Goal: Share content

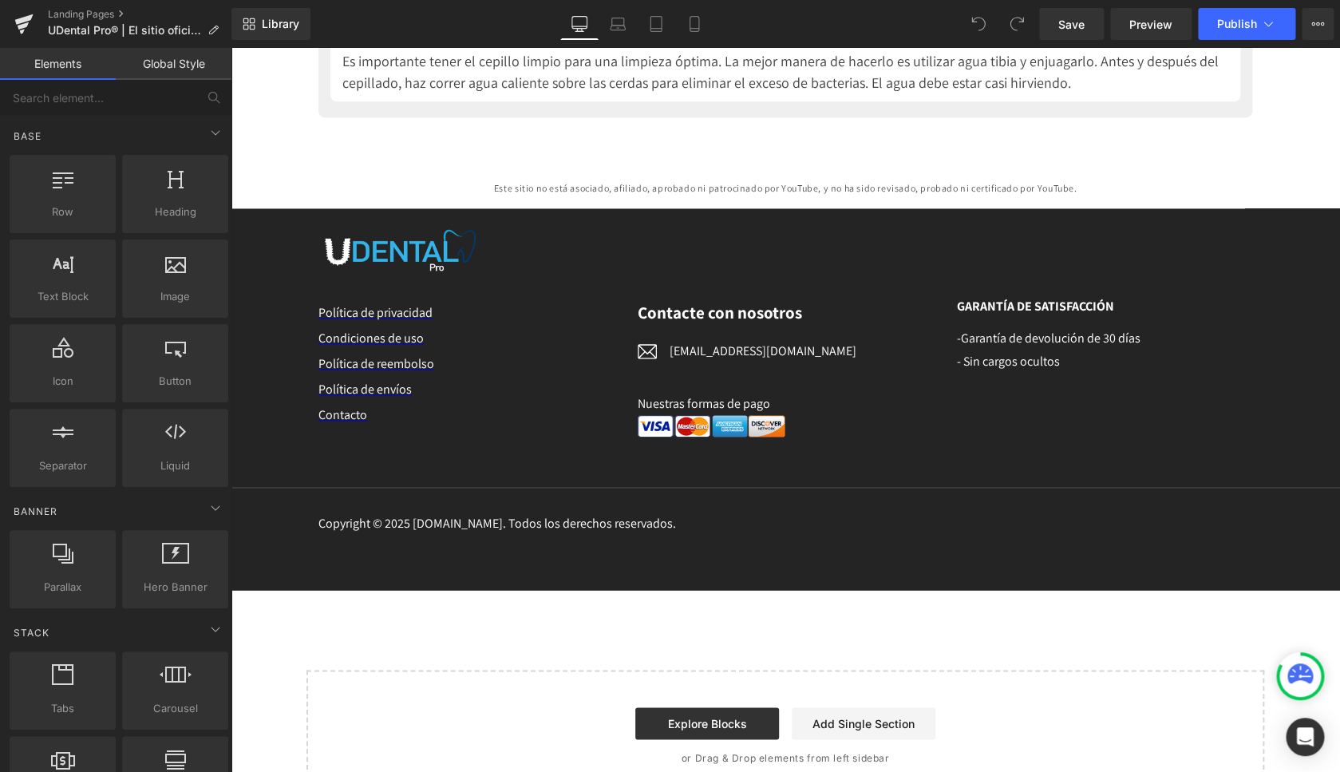
scroll to position [9024, 0]
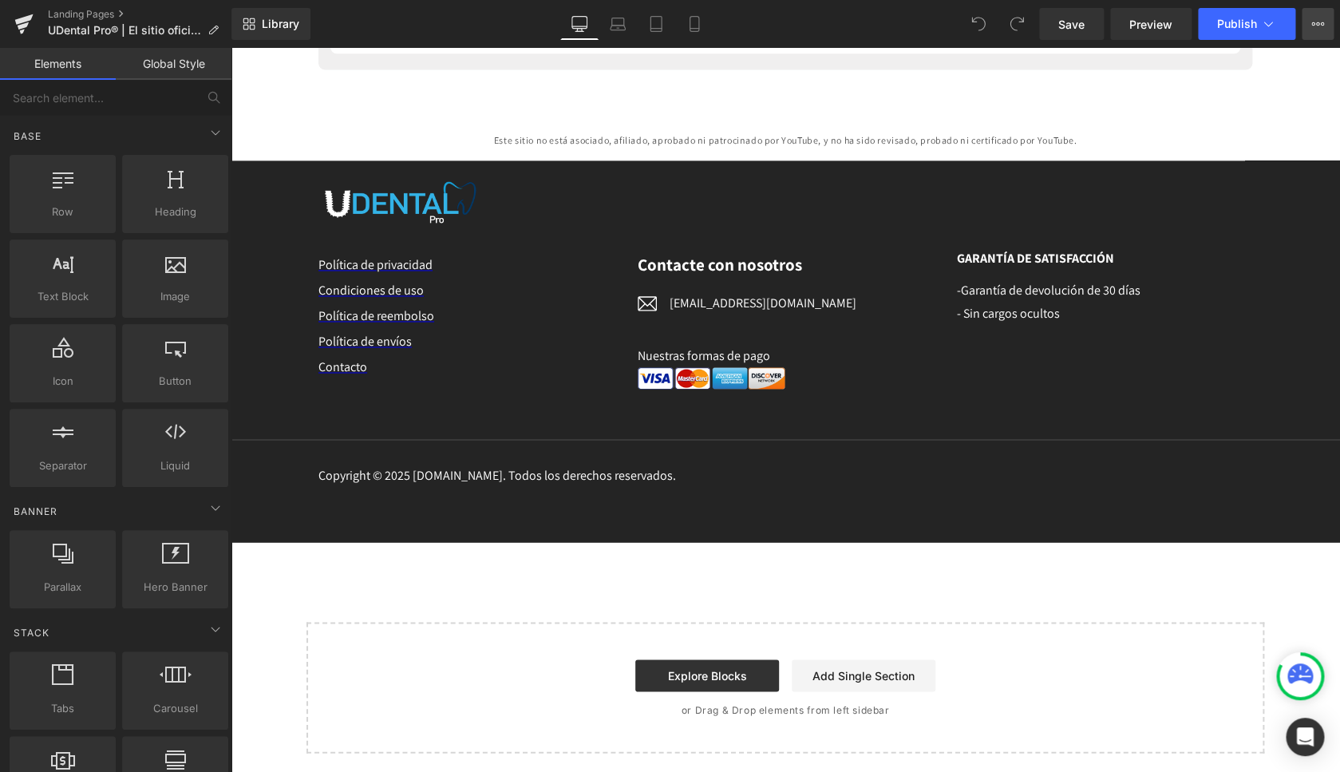
click at [1307, 25] on button "View Live Page View with current Template Save Template to Library Schedule Pub…" at bounding box center [1318, 24] width 32 height 32
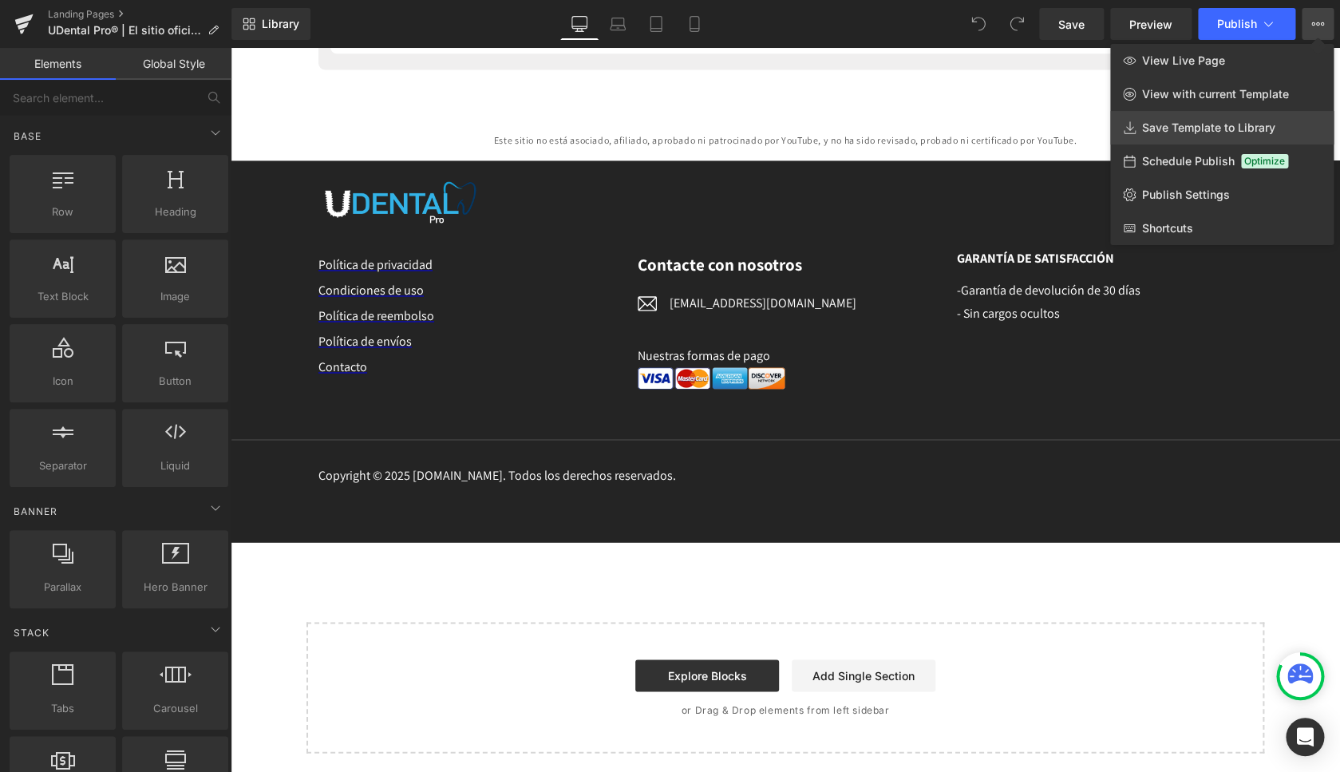
click at [1164, 126] on span "Save Template to Library" at bounding box center [1208, 128] width 133 height 14
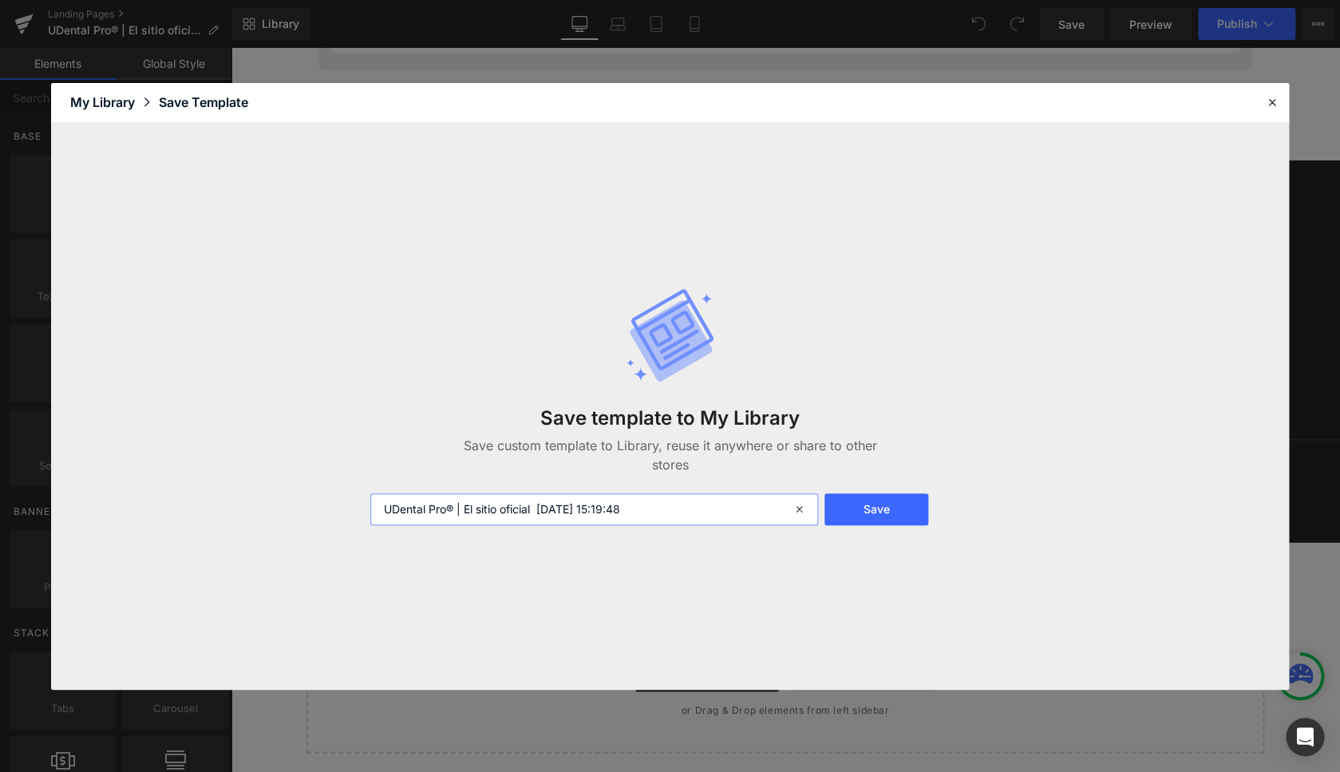
drag, startPoint x: 540, startPoint y: 507, endPoint x: 693, endPoint y: 508, distance: 152.4
click at [693, 508] on input "UDental Pro® | El sitio oficial [DATE] 15:19:48" at bounding box center [594, 509] width 448 height 32
type input "UDental Pro® | El sitio oficial MX"
click at [863, 514] on button "Save" at bounding box center [875, 509] width 103 height 32
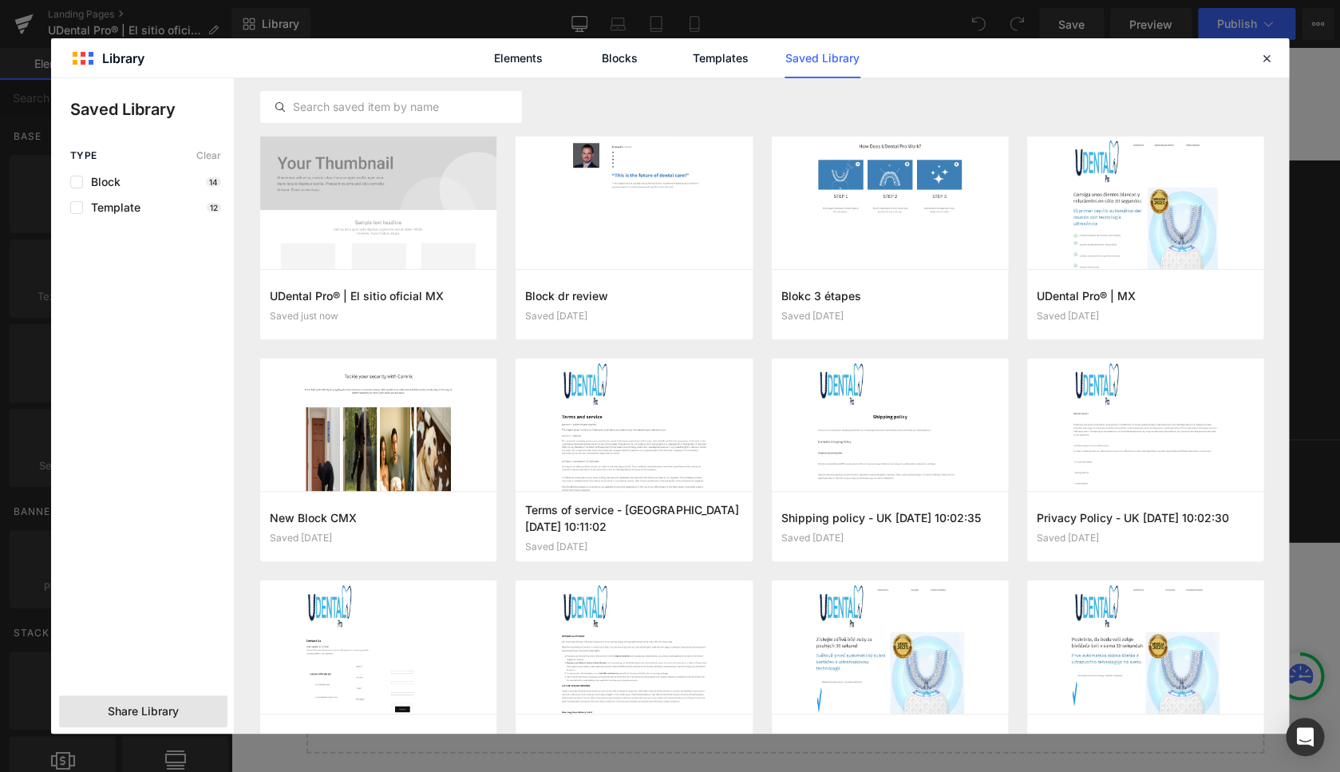
click at [150, 718] on span "Share Library" at bounding box center [143, 711] width 71 height 16
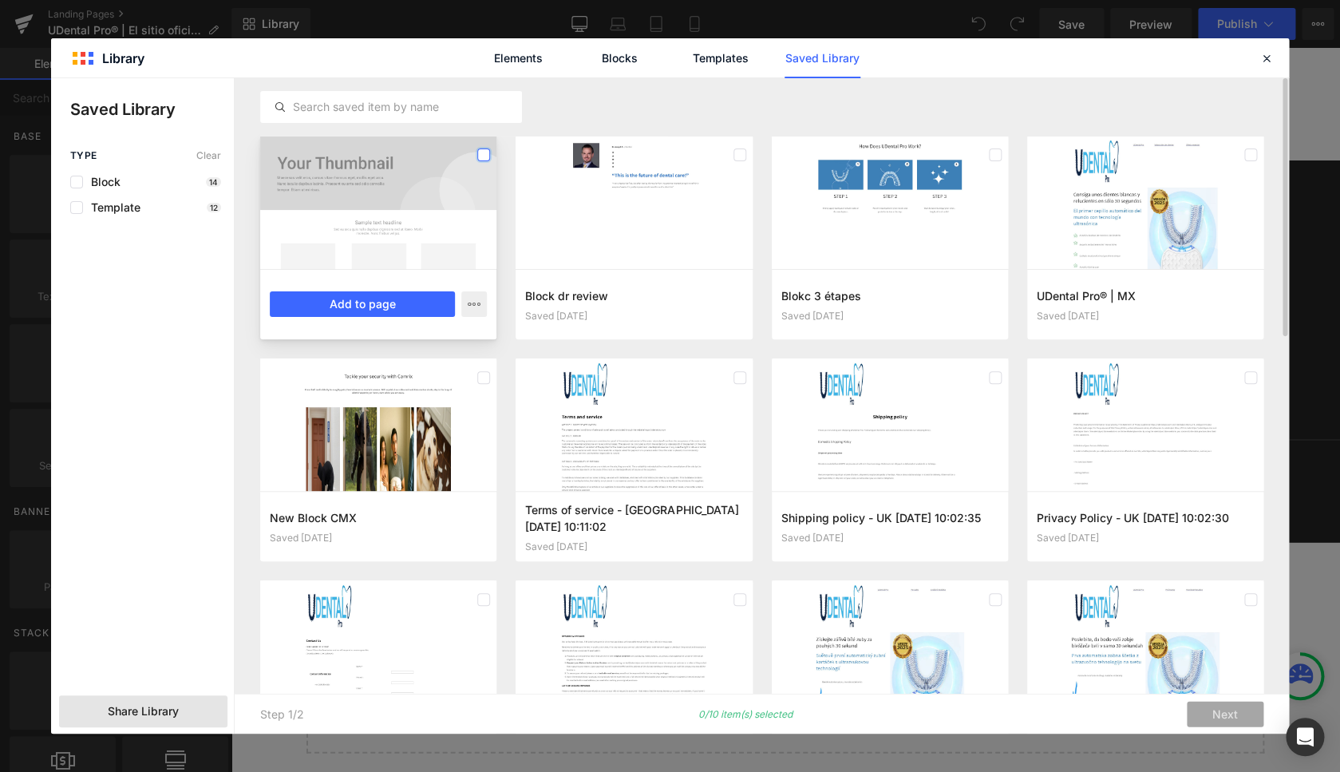
click at [486, 152] on label at bounding box center [483, 154] width 13 height 13
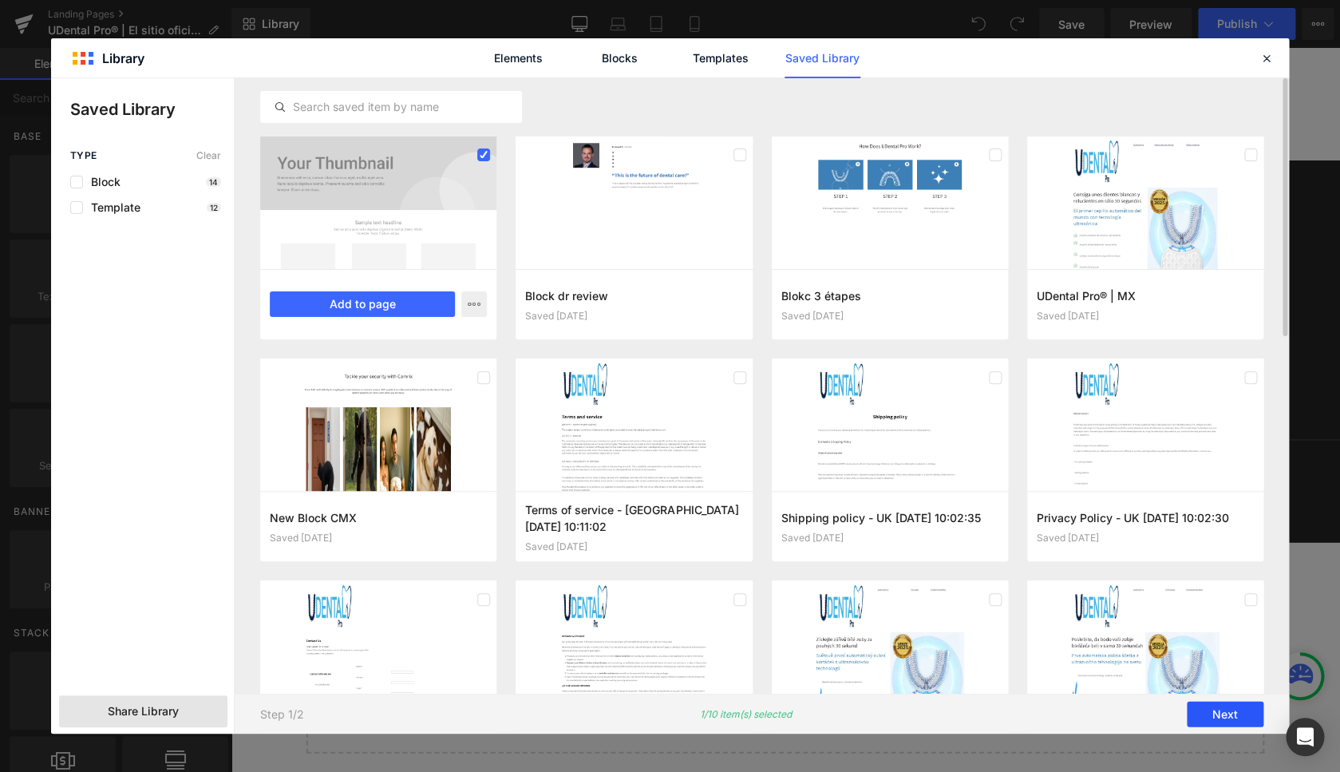
click at [1225, 713] on button "Next" at bounding box center [1225, 714] width 77 height 26
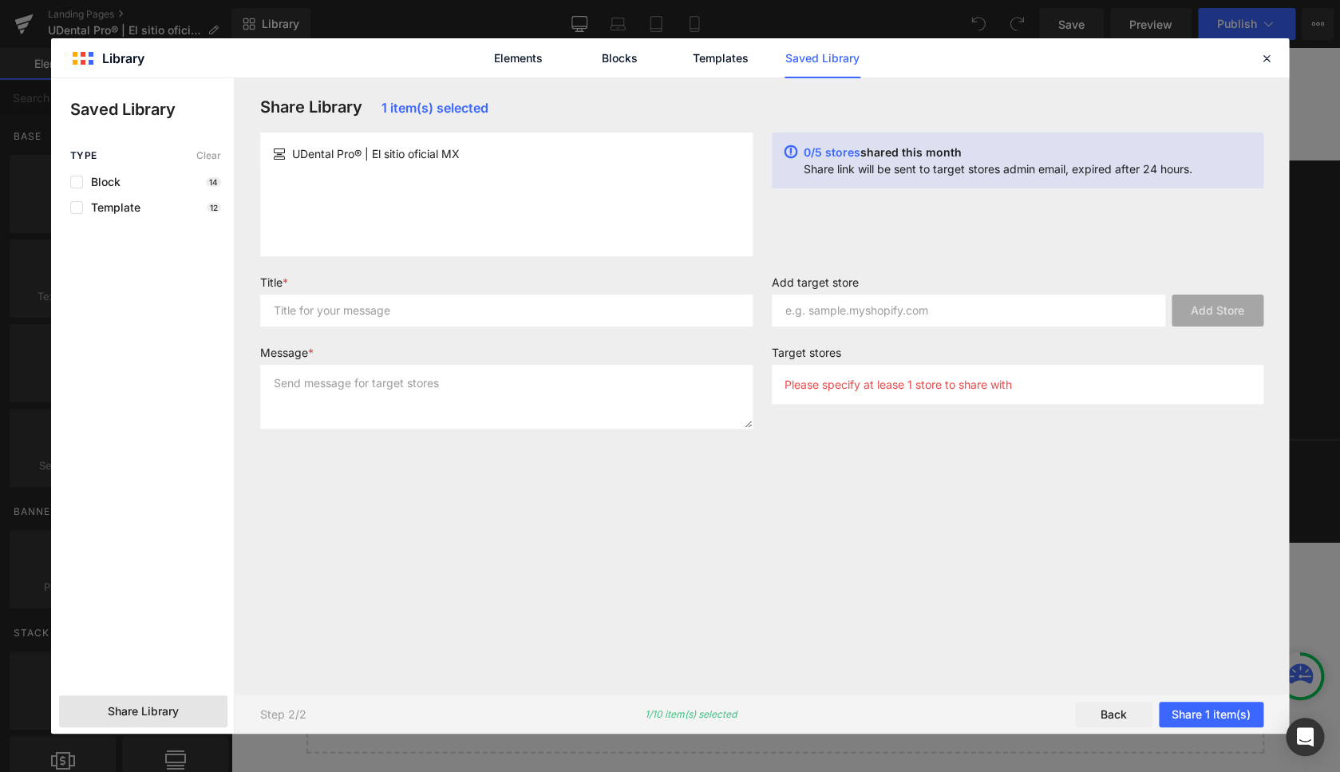
drag, startPoint x: 409, startPoint y: 210, endPoint x: 400, endPoint y: 224, distance: 16.8
click at [407, 211] on div "UDental Pro® | El sitio oficial MX" at bounding box center [506, 194] width 492 height 124
click at [369, 314] on input "text" at bounding box center [506, 310] width 492 height 32
type input "ded"
click at [361, 385] on textarea at bounding box center [506, 397] width 492 height 64
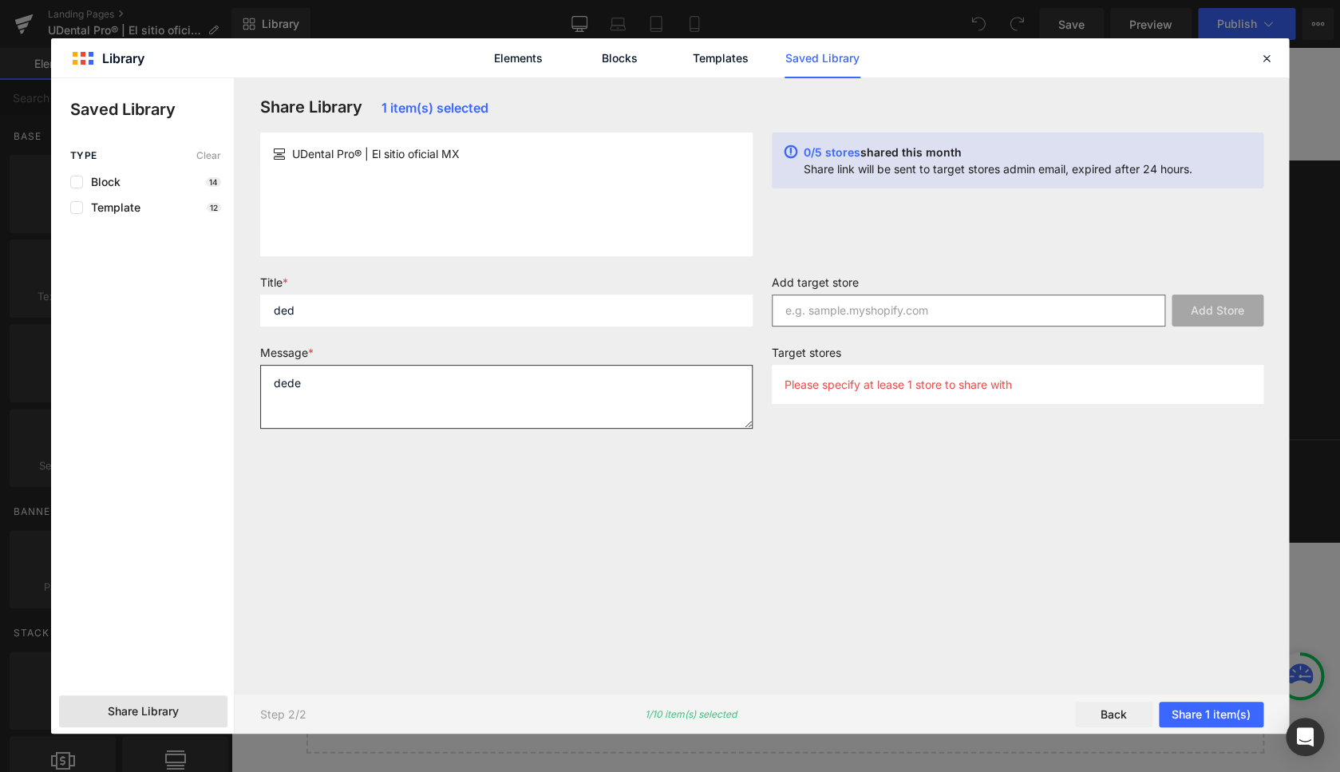
type textarea "dede"
click at [844, 304] on input "text" at bounding box center [969, 310] width 394 height 32
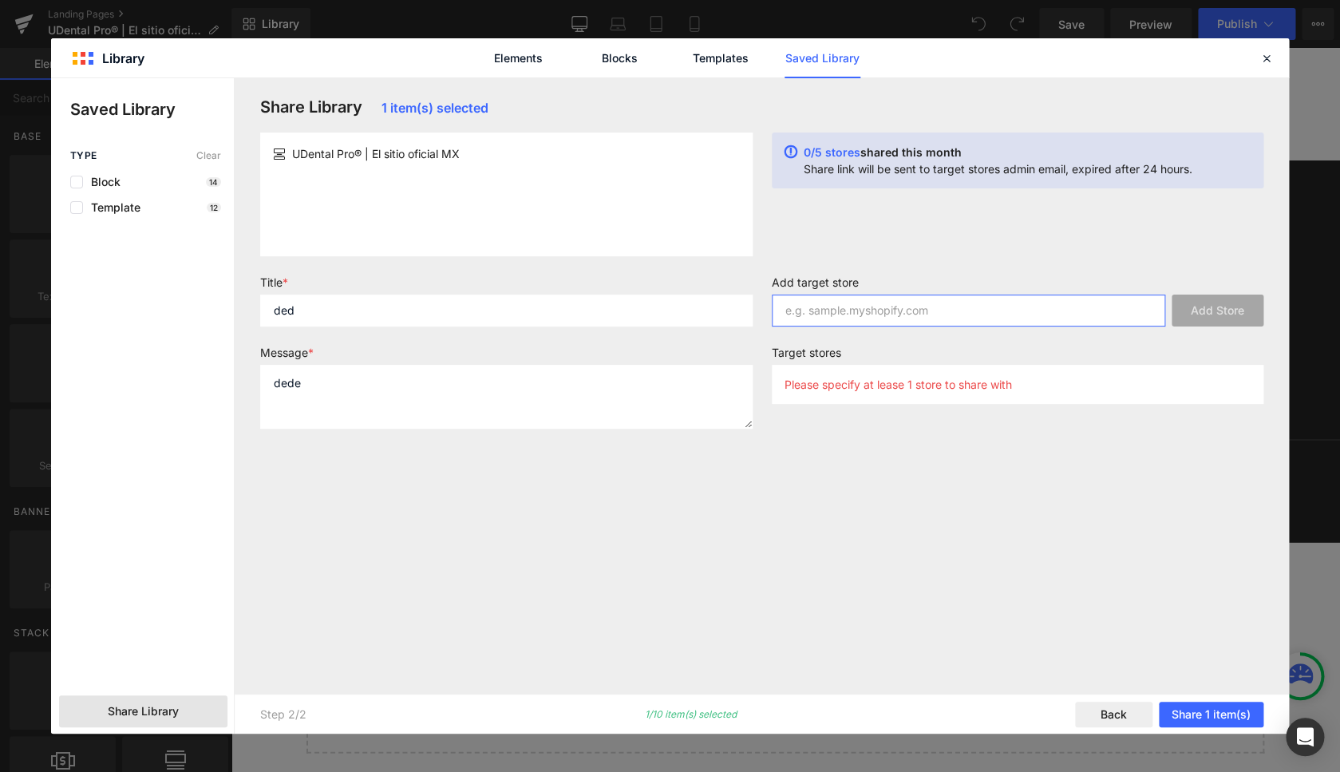
click at [843, 315] on input "text" at bounding box center [969, 310] width 394 height 32
paste input "[DOMAIN_NAME]"
type input "[DOMAIN_NAME]"
click at [1186, 310] on button "Add Store" at bounding box center [1218, 310] width 92 height 32
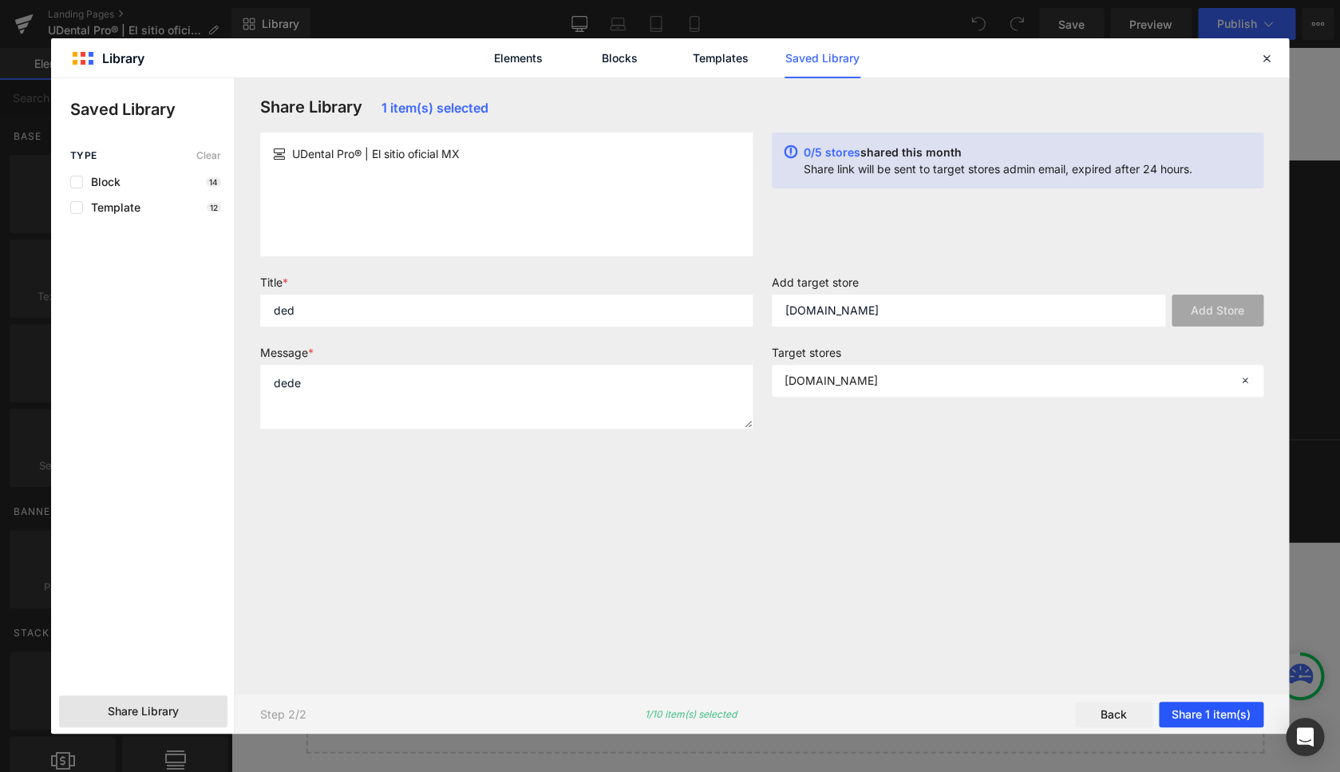
click at [1188, 717] on button "Share 1 item(s)" at bounding box center [1211, 714] width 105 height 26
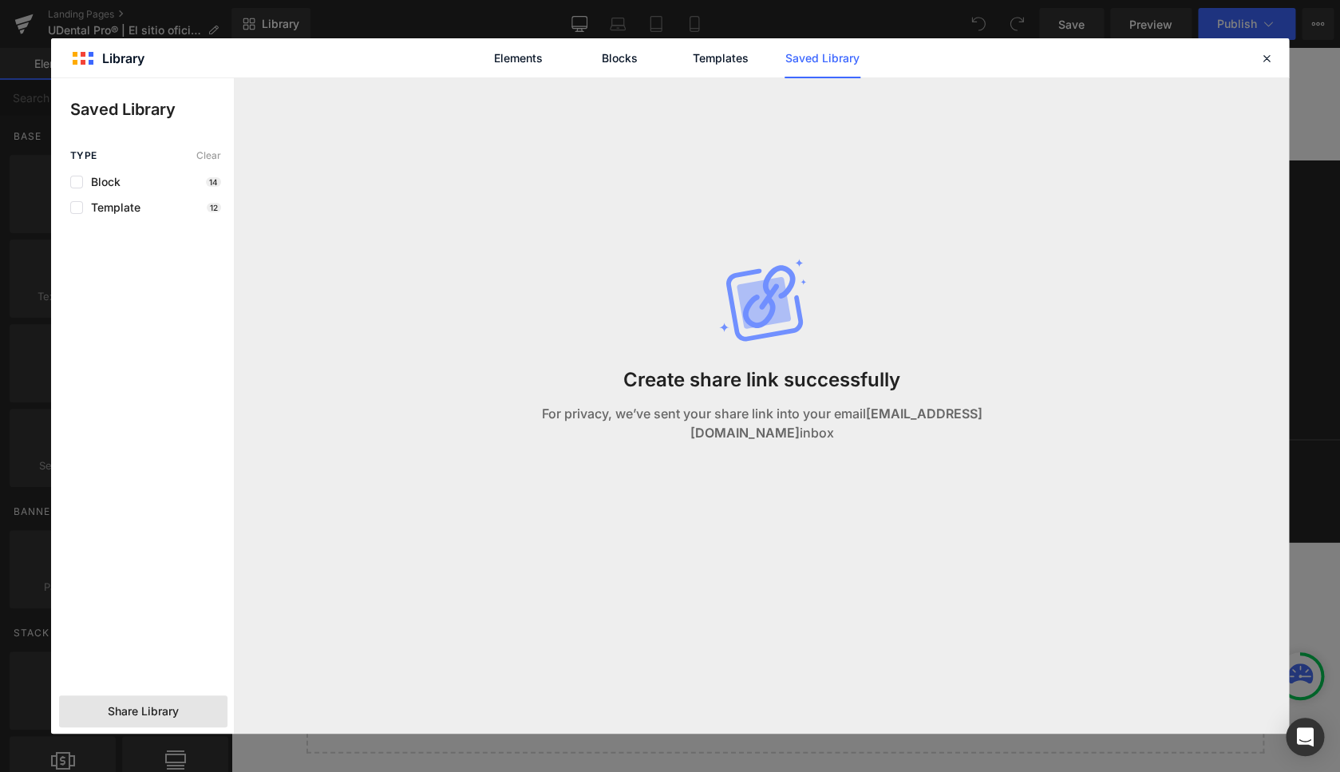
click at [156, 704] on span "Share Library" at bounding box center [143, 711] width 71 height 16
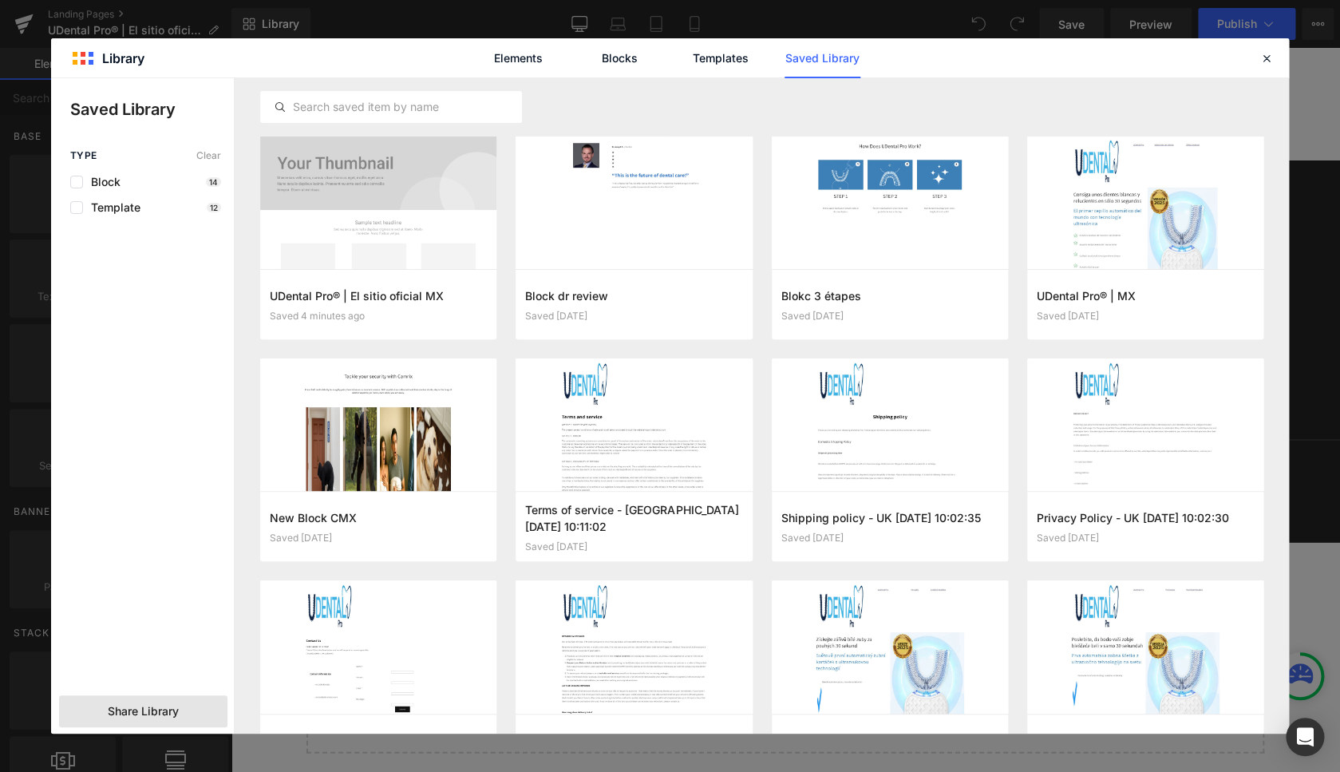
click at [117, 710] on span "Share Library" at bounding box center [143, 711] width 71 height 16
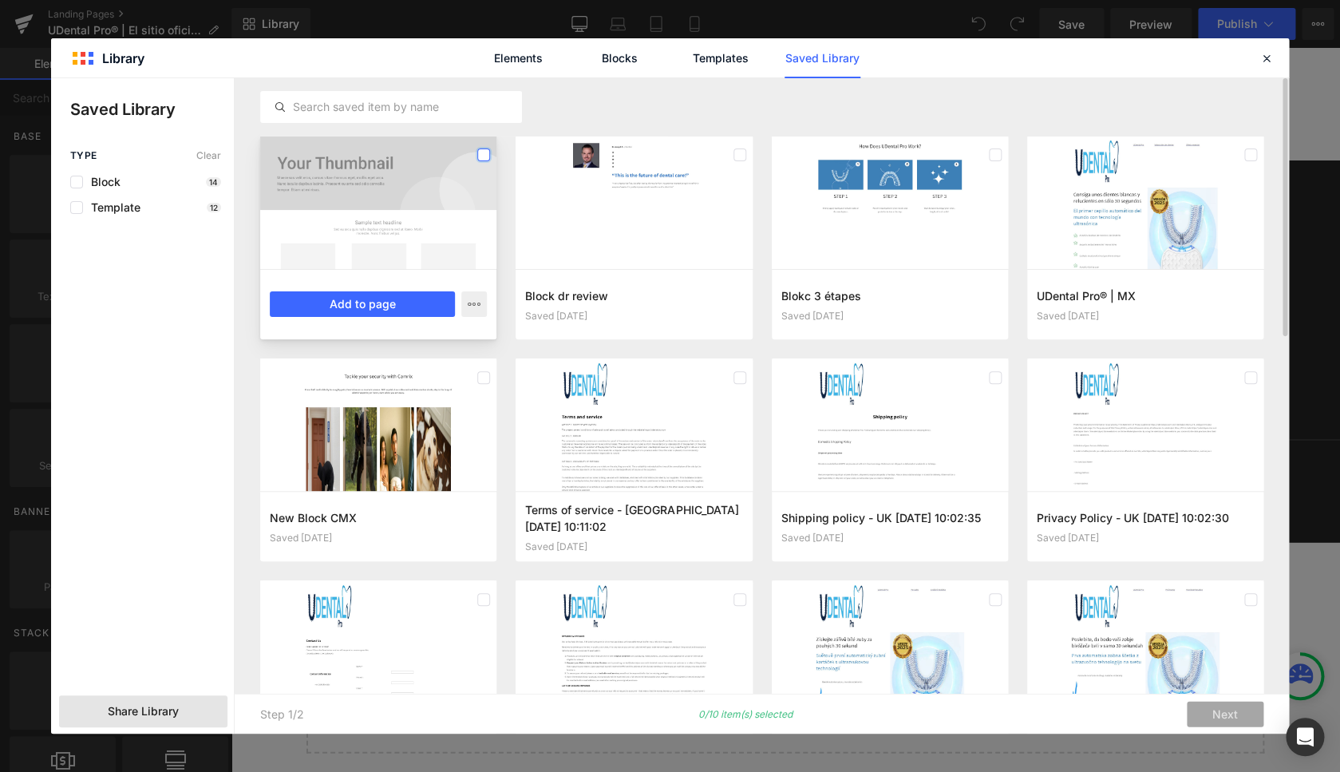
click at [488, 150] on label at bounding box center [483, 154] width 13 height 13
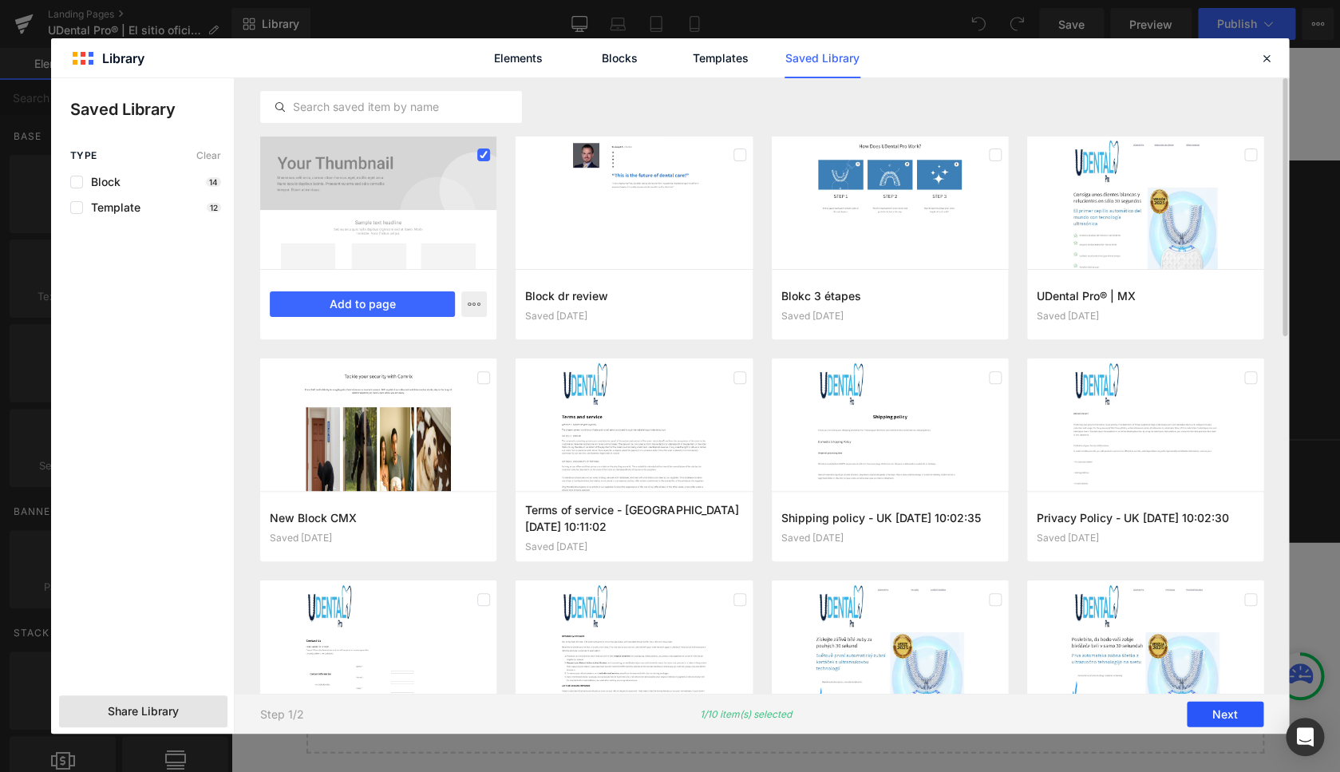
click at [1211, 715] on button "Next" at bounding box center [1225, 714] width 77 height 26
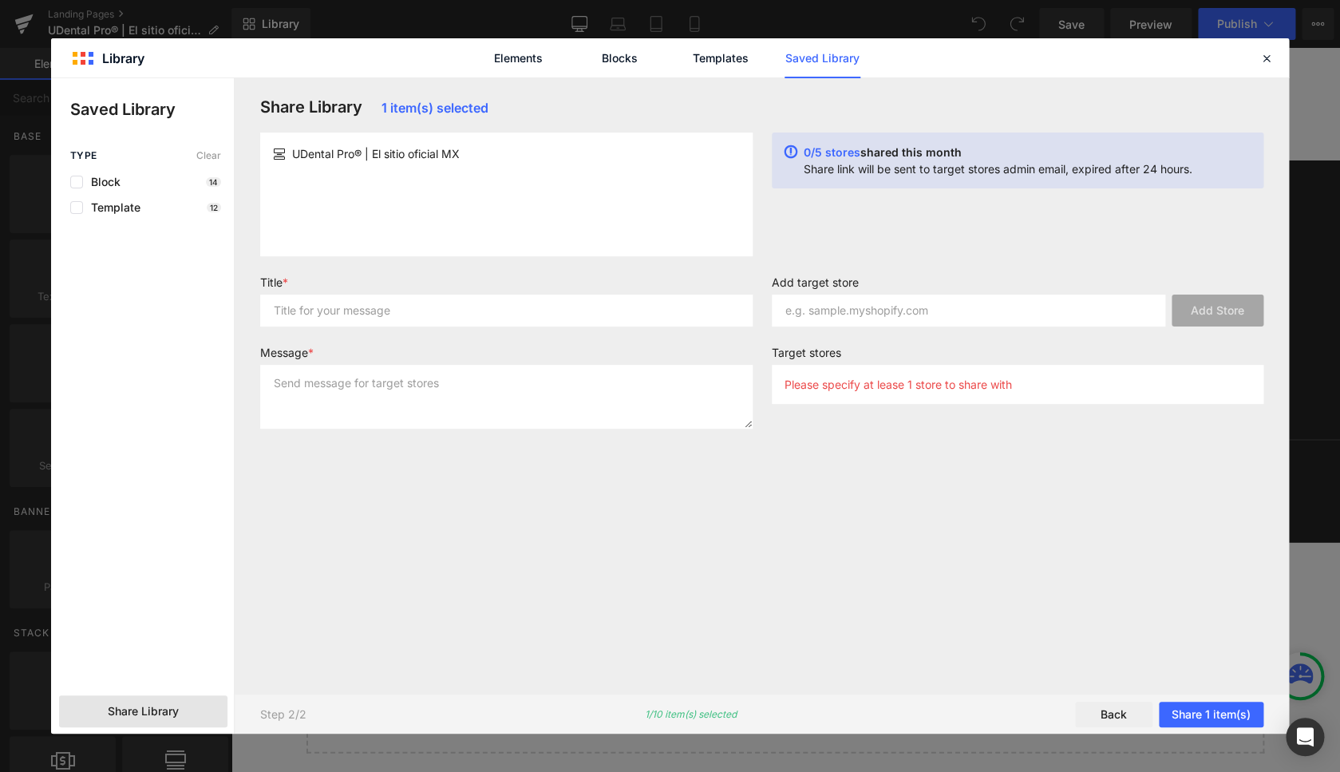
click at [383, 205] on div "UDental Pro® | El sitio oficial MX" at bounding box center [506, 194] width 492 height 124
click at [355, 317] on input "text" at bounding box center [506, 310] width 492 height 32
type input "deded"
click at [360, 398] on textarea at bounding box center [506, 397] width 492 height 64
type textarea "dedede"
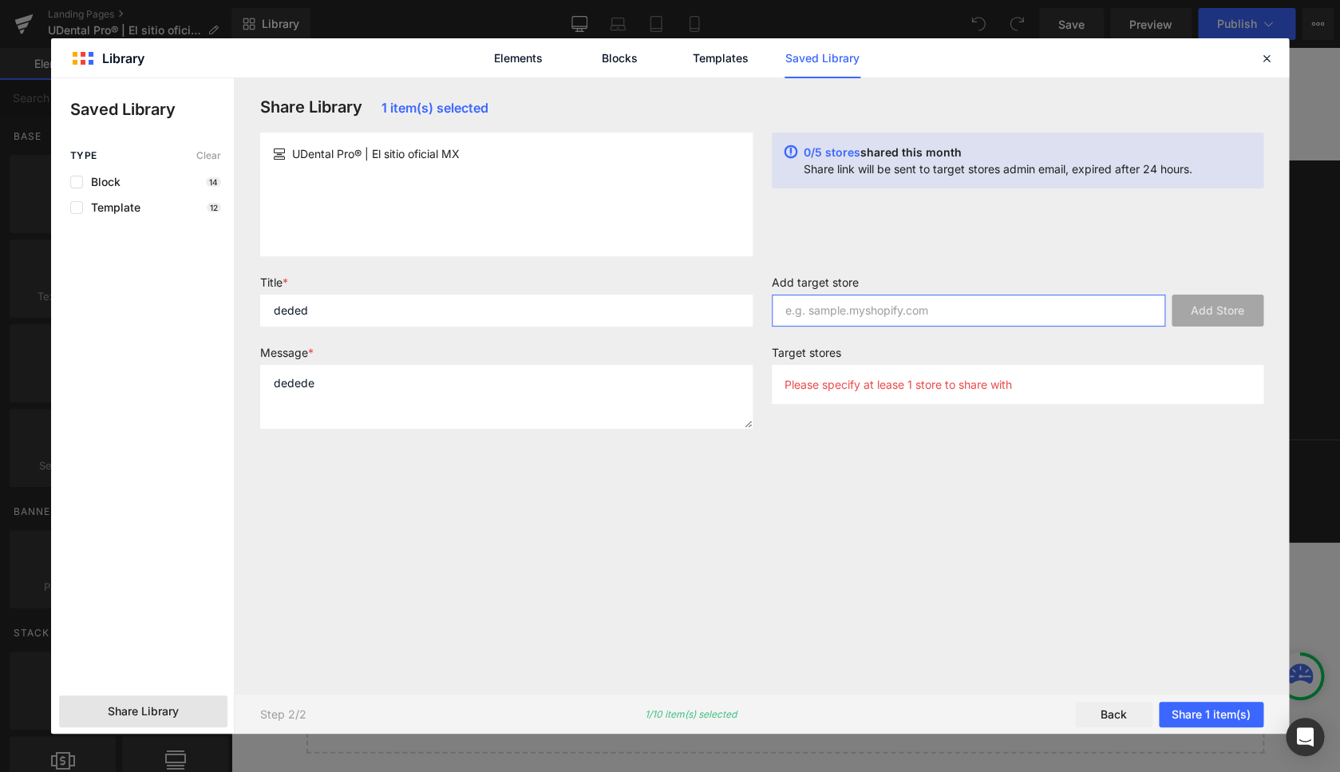
click at [858, 310] on input "text" at bounding box center [969, 310] width 394 height 32
paste input "[DOMAIN_NAME]"
type input "[DOMAIN_NAME]"
click at [1231, 308] on button "Add Store" at bounding box center [1218, 310] width 92 height 32
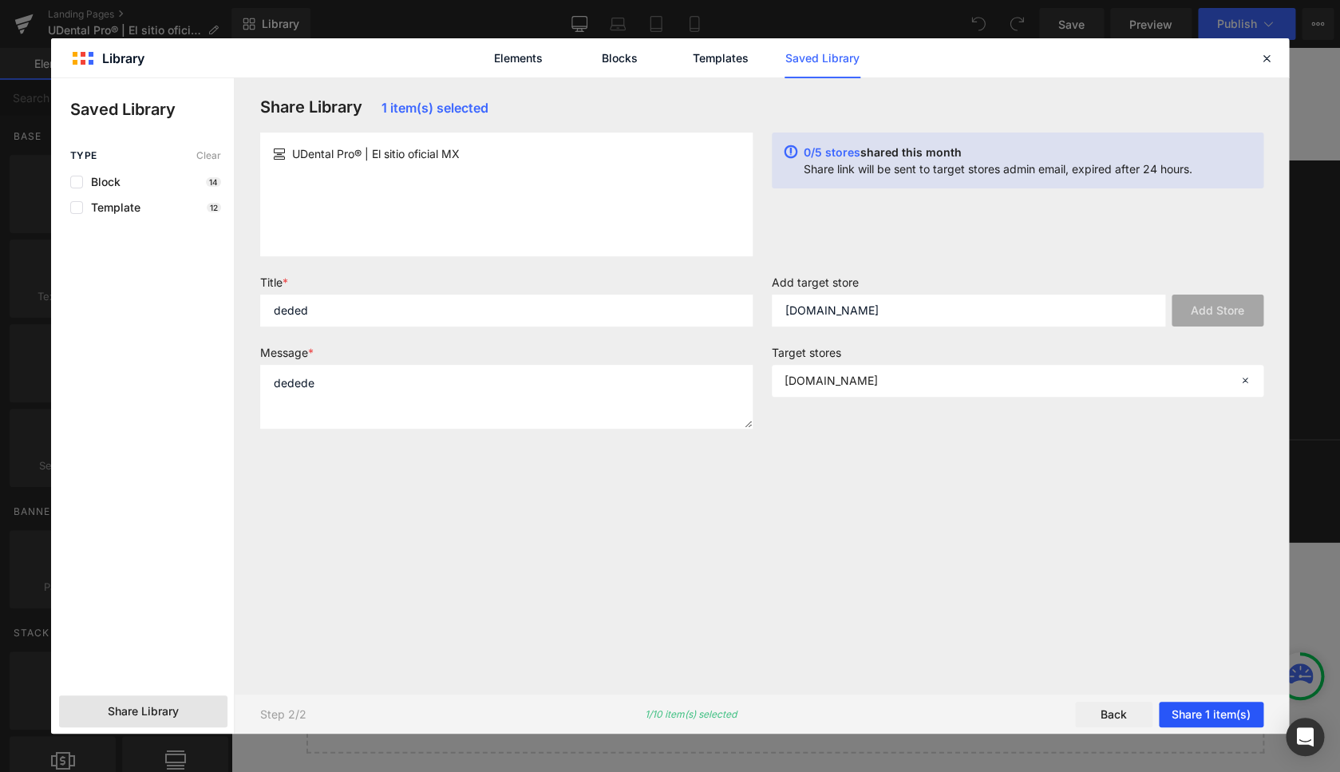
click at [1218, 719] on button "Share 1 item(s)" at bounding box center [1211, 714] width 105 height 26
